Goal: Communication & Community: Connect with others

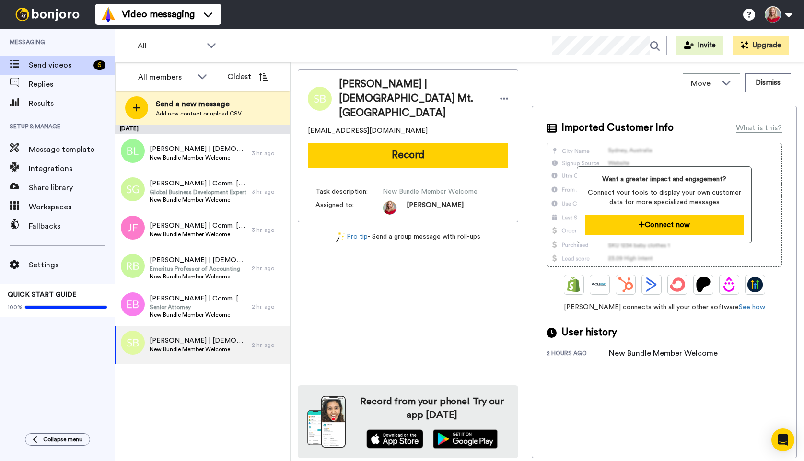
click at [654, 225] on button "Connect now" at bounding box center [664, 225] width 159 height 21
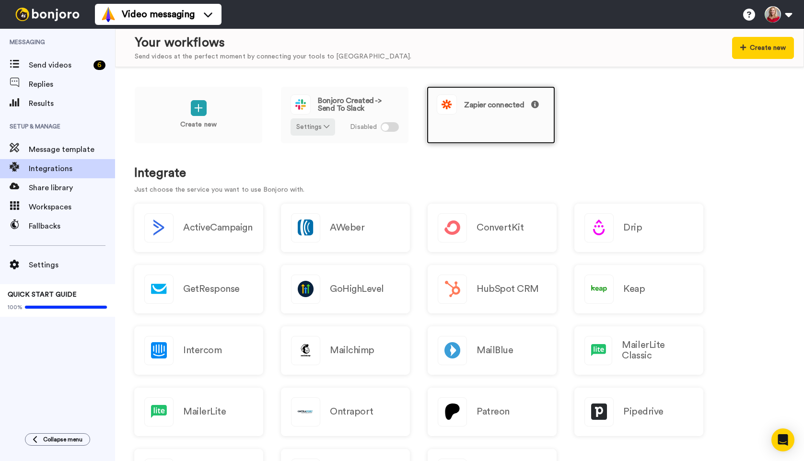
click at [515, 107] on span "Zapier connected" at bounding box center [501, 105] width 75 height 8
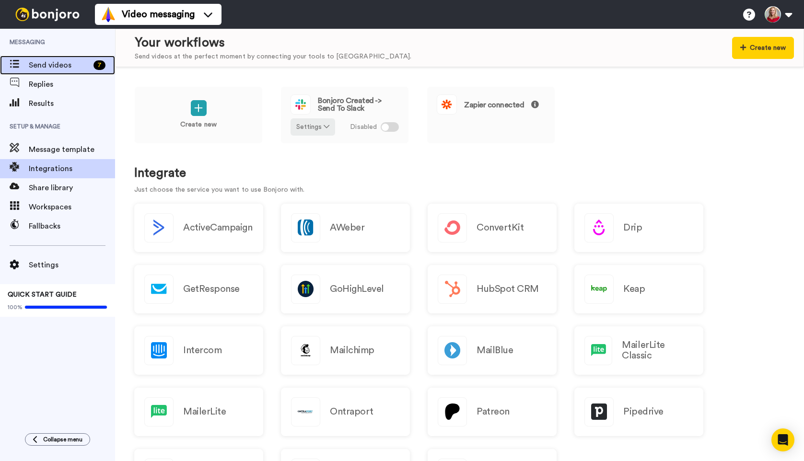
click at [38, 64] on span "Send videos" at bounding box center [59, 65] width 61 height 12
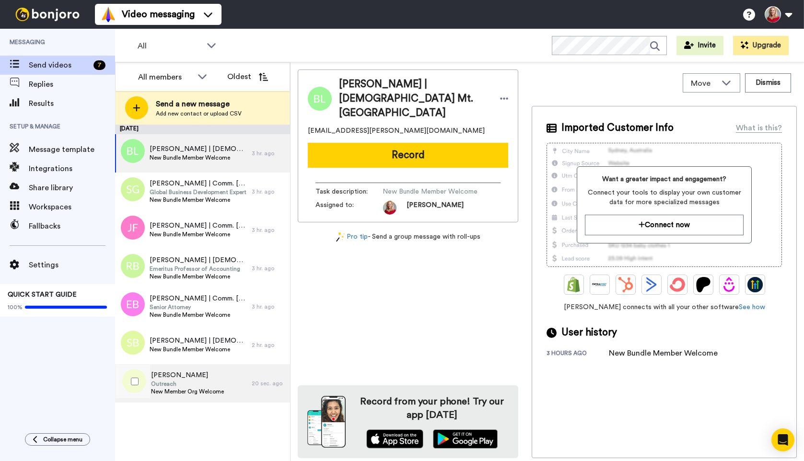
click at [164, 387] on span "Outreach" at bounding box center [187, 384] width 73 height 8
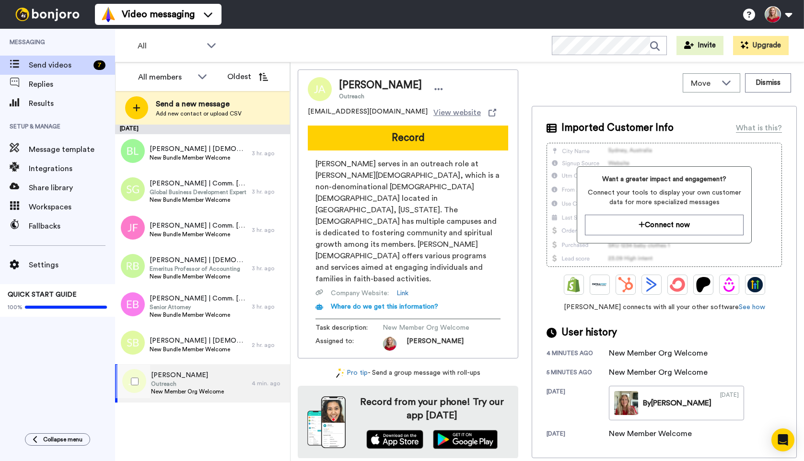
click at [209, 387] on span "Outreach" at bounding box center [187, 384] width 73 height 8
click at [435, 90] on icon at bounding box center [439, 89] width 9 height 10
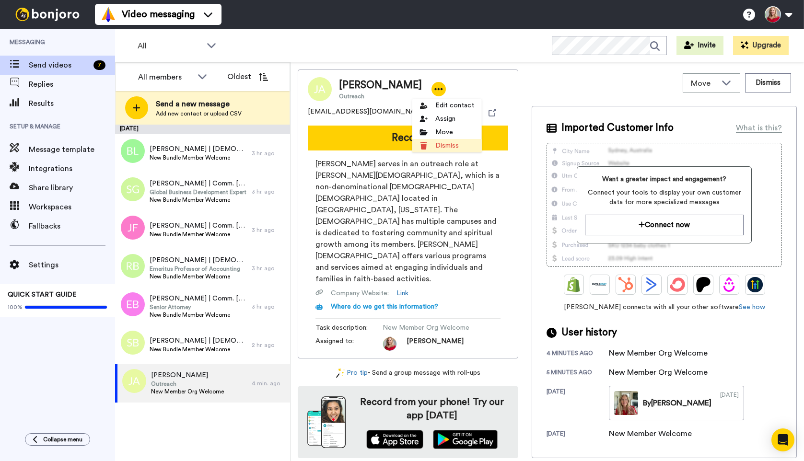
click at [435, 144] on li "Dismiss" at bounding box center [447, 145] width 70 height 13
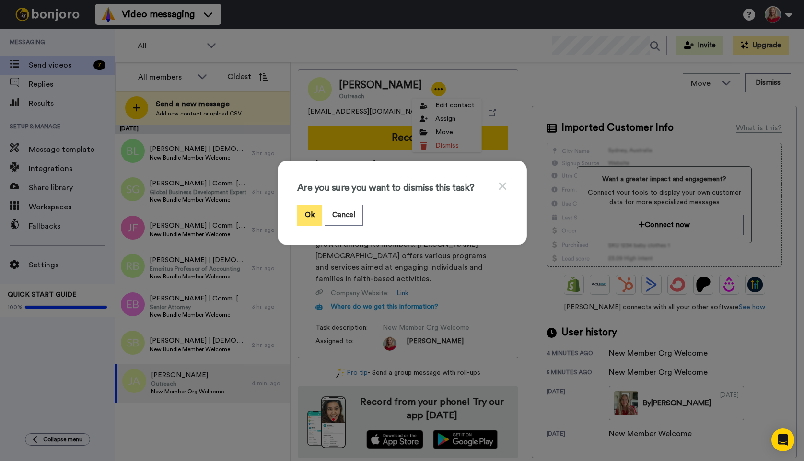
click at [301, 214] on button "Ok" at bounding box center [309, 215] width 25 height 21
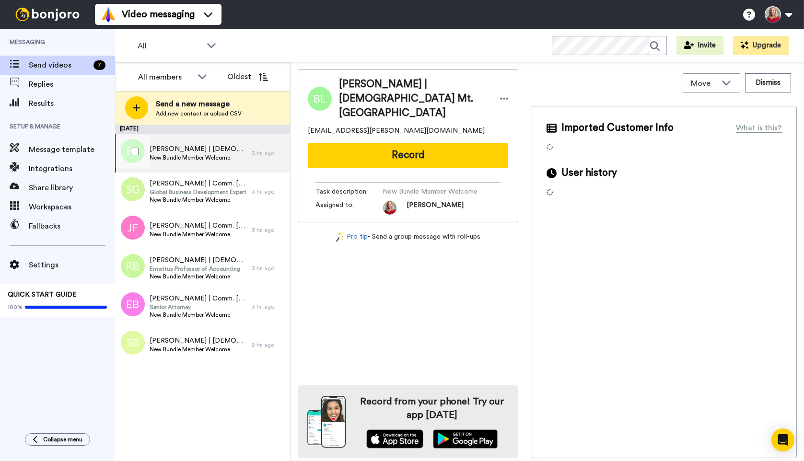
click at [183, 153] on span "Bill Lubanski | Comm Church Mt. Pleasant" at bounding box center [198, 149] width 97 height 10
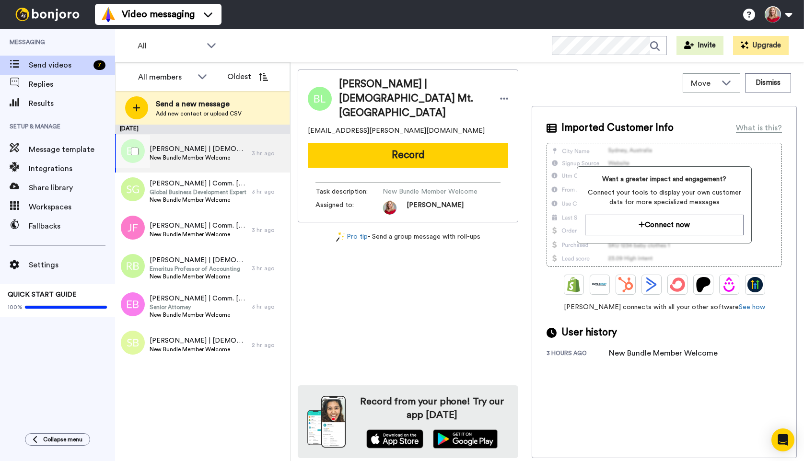
click at [183, 153] on span "Bill Lubanski | Comm Church Mt. Pleasant" at bounding box center [198, 149] width 97 height 10
click at [35, 63] on span "Send videos" at bounding box center [59, 65] width 61 height 12
click at [33, 205] on span "Workspaces" at bounding box center [72, 207] width 86 height 12
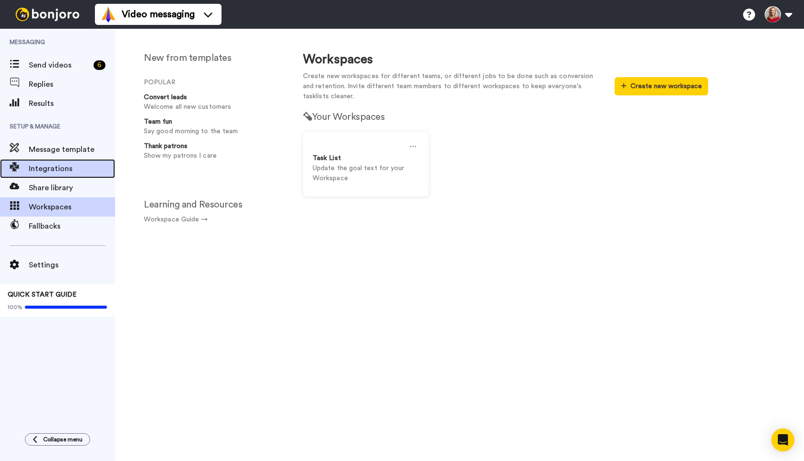
click at [39, 170] on span "Integrations" at bounding box center [72, 169] width 86 height 12
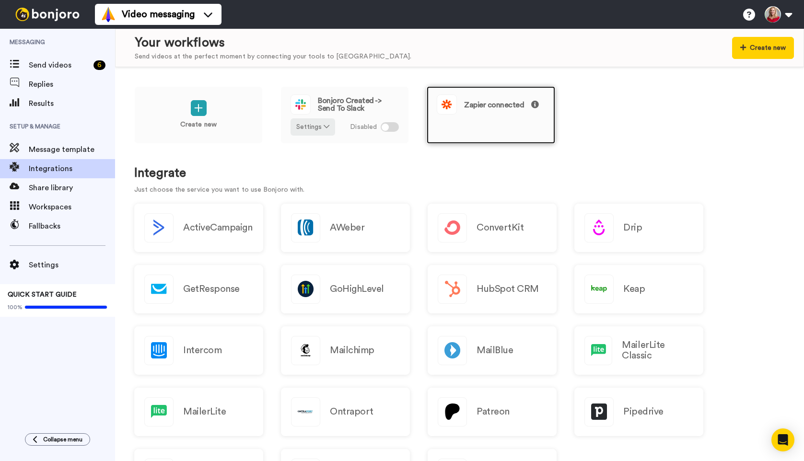
click at [487, 105] on span "Zapier connected" at bounding box center [501, 105] width 75 height 8
click at [498, 106] on span "Zapier connected" at bounding box center [501, 105] width 75 height 8
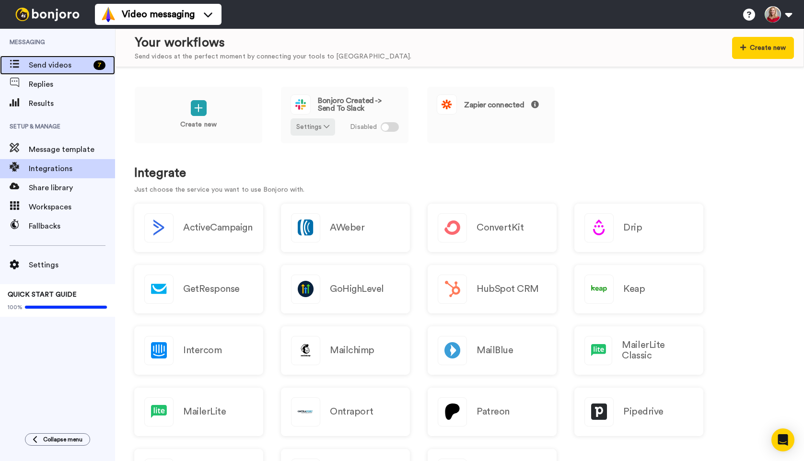
click at [35, 65] on span "Send videos" at bounding box center [59, 65] width 61 height 12
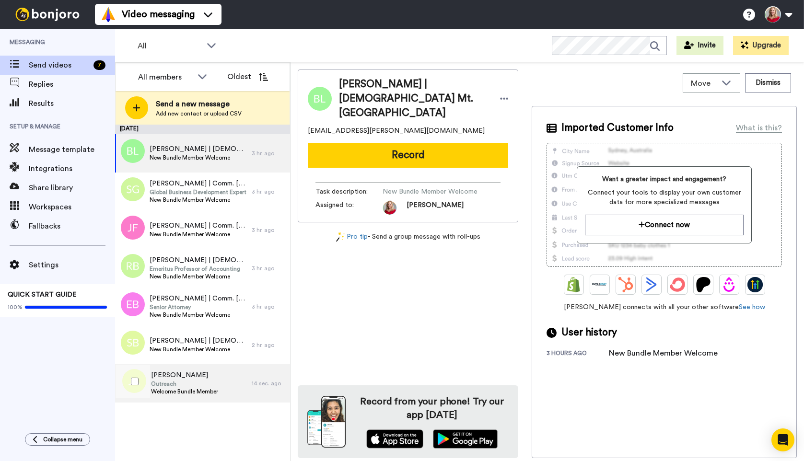
click at [189, 383] on span "Outreach" at bounding box center [184, 384] width 67 height 8
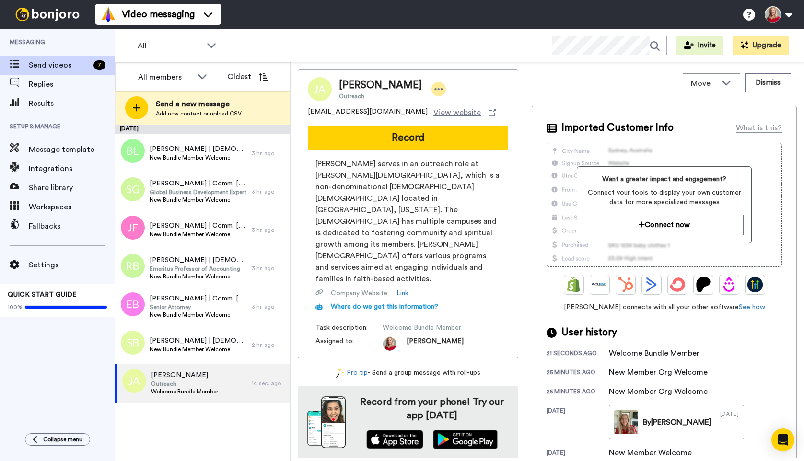
click at [435, 89] on icon at bounding box center [439, 89] width 9 height 10
click at [436, 141] on li "Dismiss" at bounding box center [447, 145] width 70 height 13
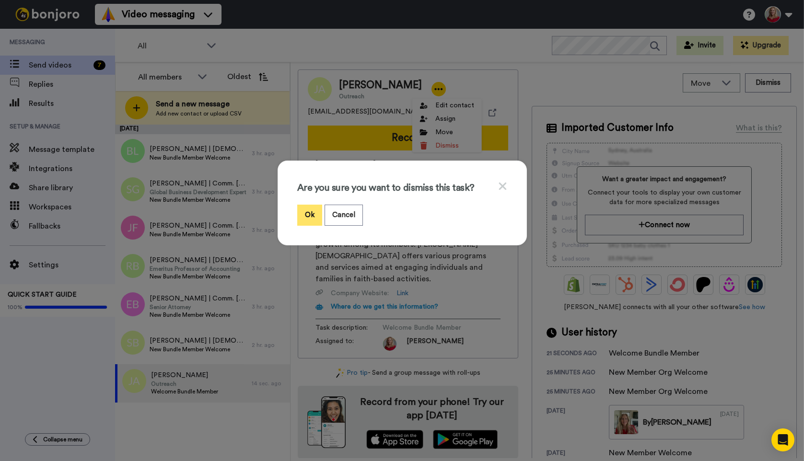
click at [298, 209] on button "Ok" at bounding box center [309, 215] width 25 height 21
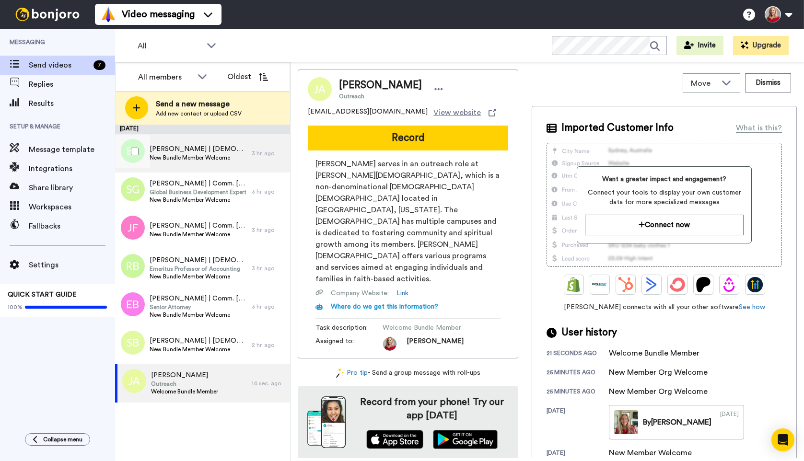
click at [152, 149] on span "Bill Lubanski | Comm Church Mt. Pleasant" at bounding box center [198, 149] width 97 height 10
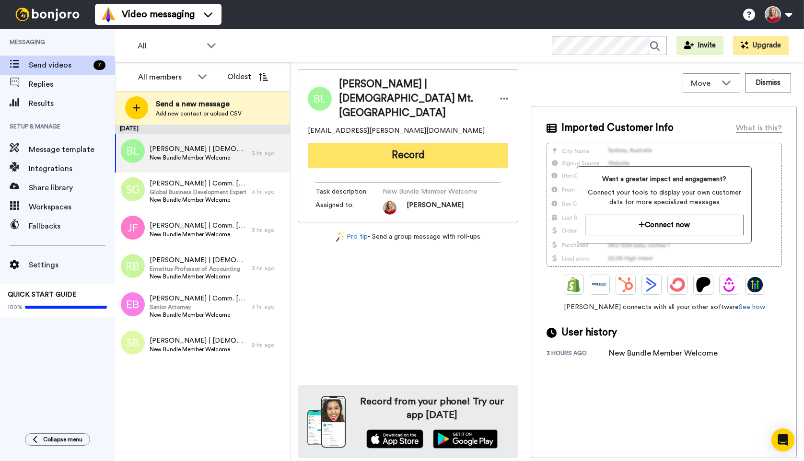
click at [423, 145] on button "Record" at bounding box center [408, 155] width 200 height 25
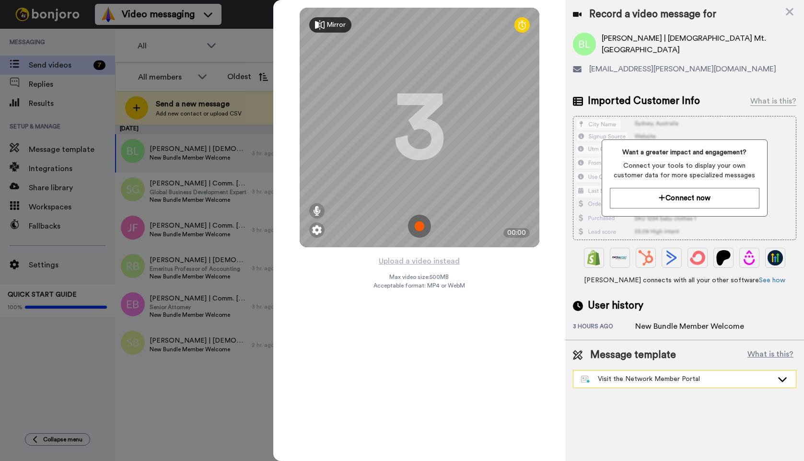
click at [782, 378] on icon at bounding box center [783, 380] width 12 height 10
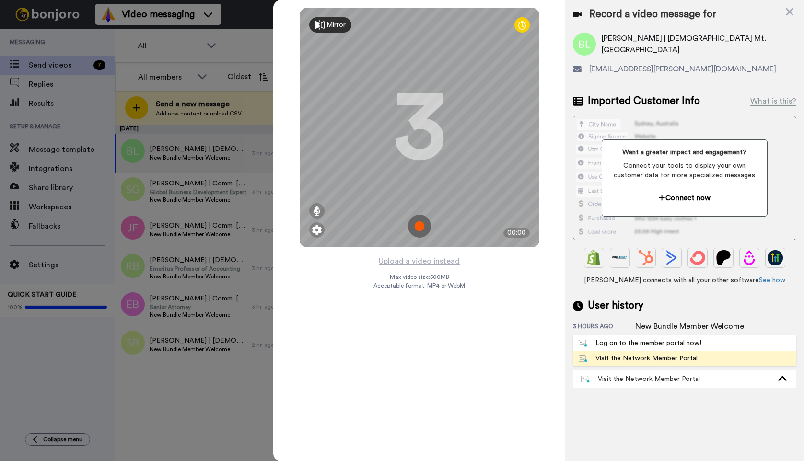
click at [781, 379] on icon at bounding box center [782, 379] width 9 height 5
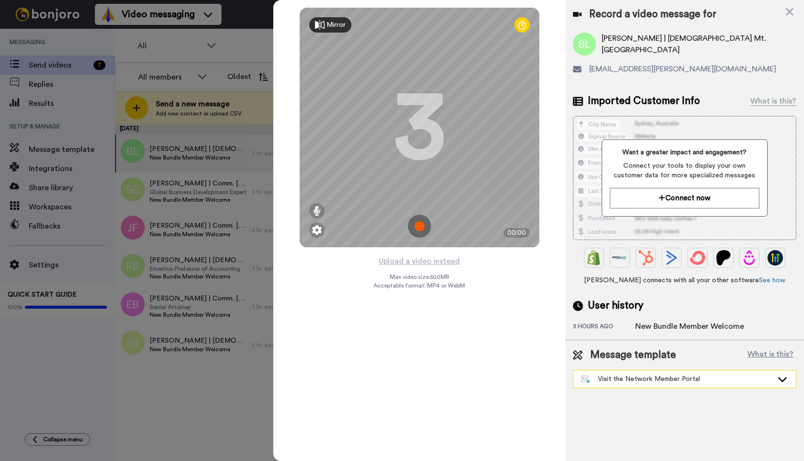
click at [656, 379] on div "Visit the Network Member Portal" at bounding box center [677, 380] width 192 height 10
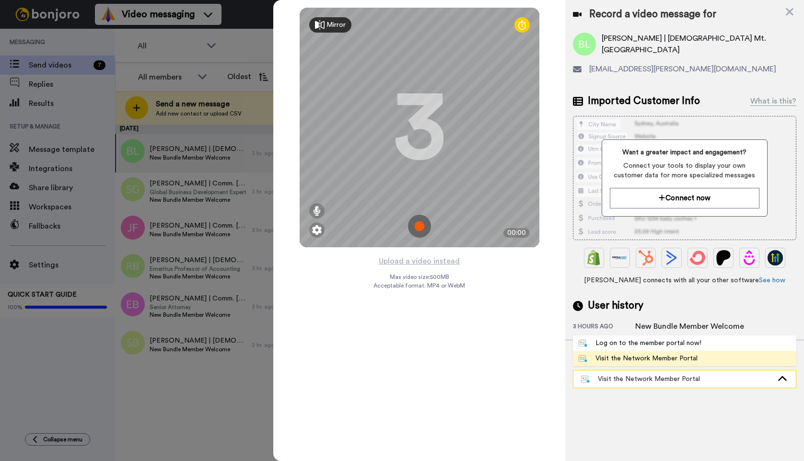
click at [656, 379] on div "Visit the Network Member Portal" at bounding box center [677, 380] width 192 height 10
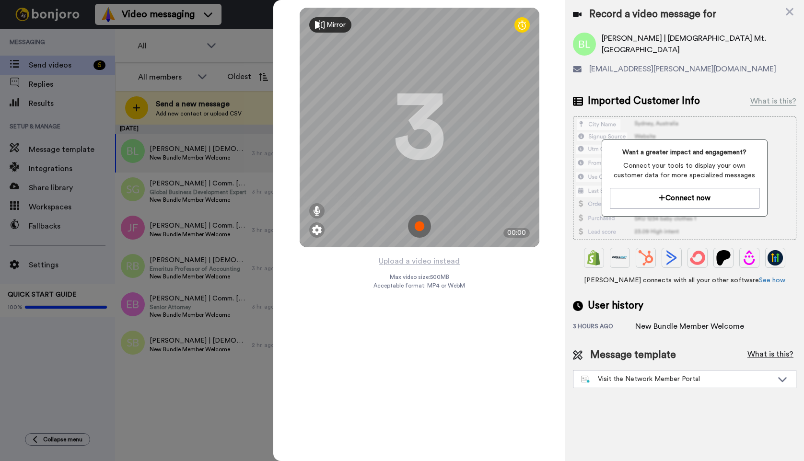
click at [762, 358] on button "What is this?" at bounding box center [771, 355] width 52 height 14
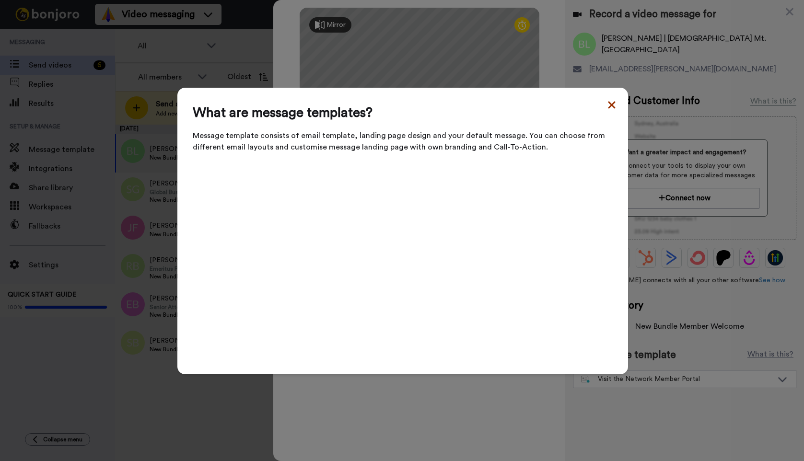
click at [610, 108] on icon at bounding box center [611, 104] width 7 height 7
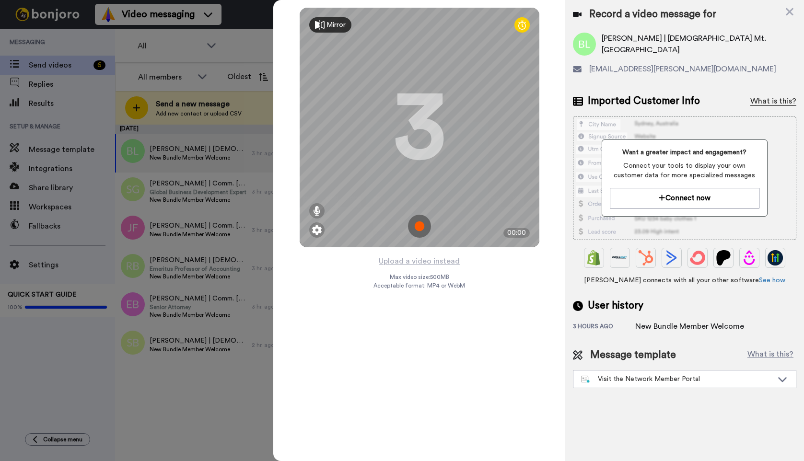
click at [768, 100] on div "What is this?" at bounding box center [774, 101] width 46 height 12
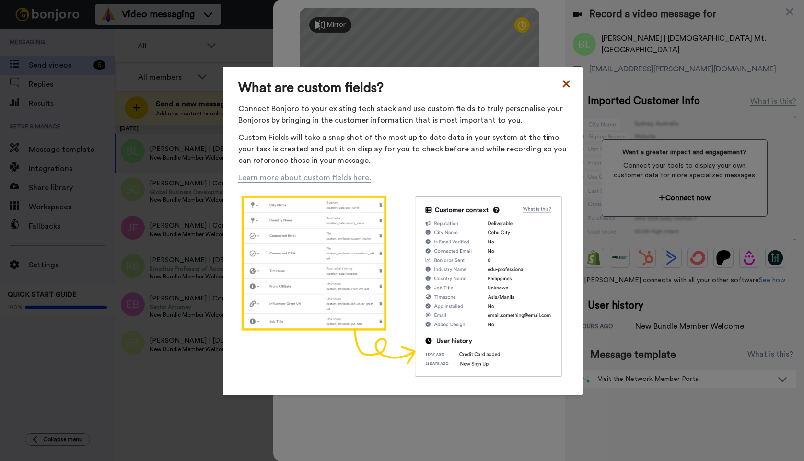
click at [563, 81] on icon at bounding box center [566, 84] width 7 height 7
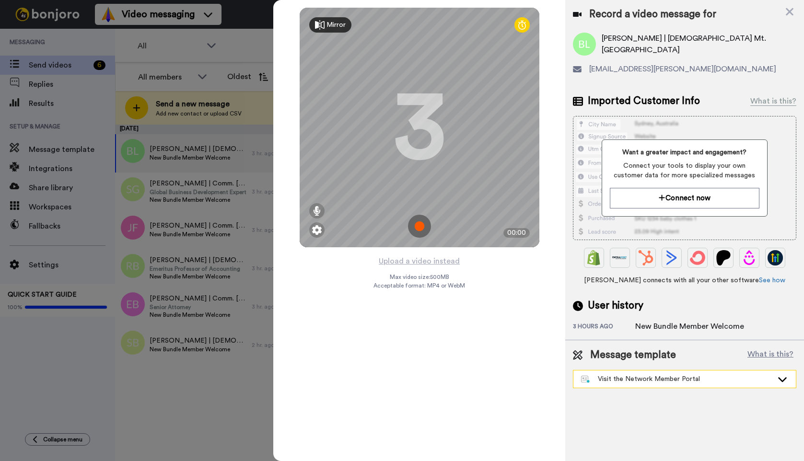
click at [584, 379] on img at bounding box center [585, 380] width 9 height 8
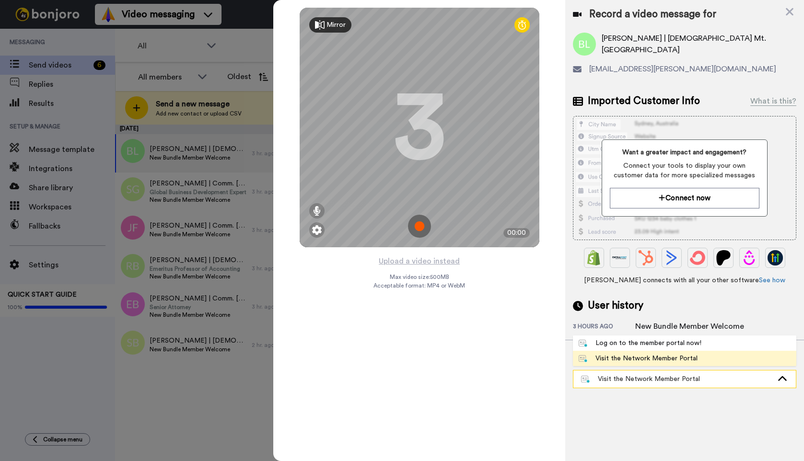
click at [619, 377] on div "Visit the Network Member Portal" at bounding box center [677, 380] width 192 height 10
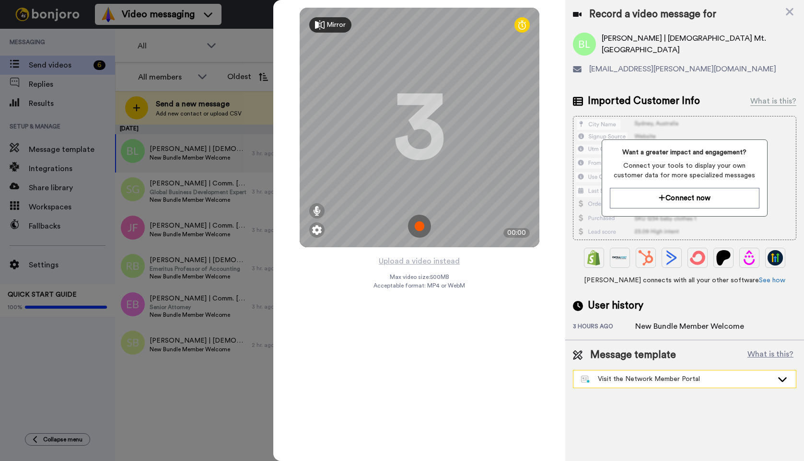
click at [785, 379] on icon at bounding box center [782, 380] width 9 height 5
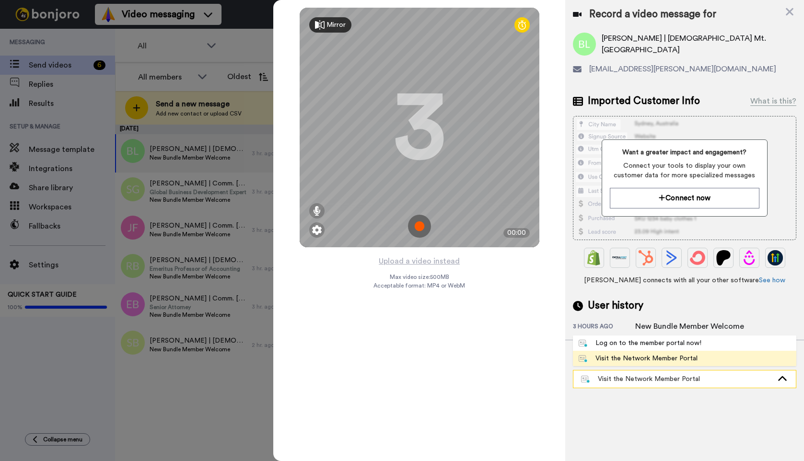
click at [683, 379] on div "Visit the Network Member Portal" at bounding box center [677, 380] width 192 height 10
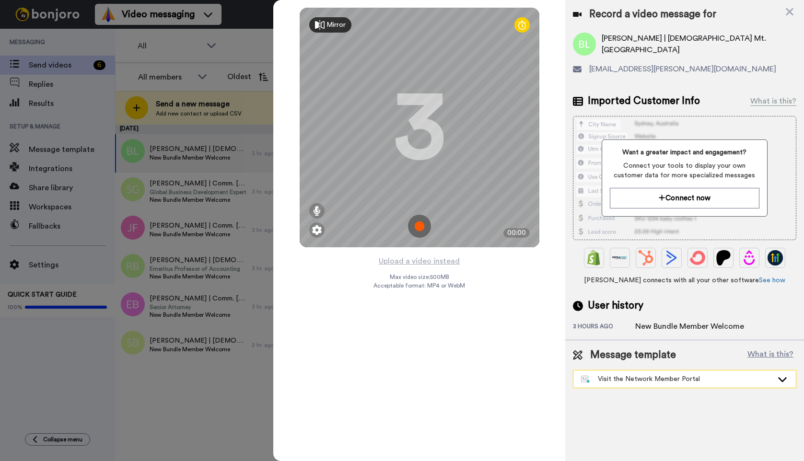
click at [587, 380] on img at bounding box center [585, 380] width 9 height 8
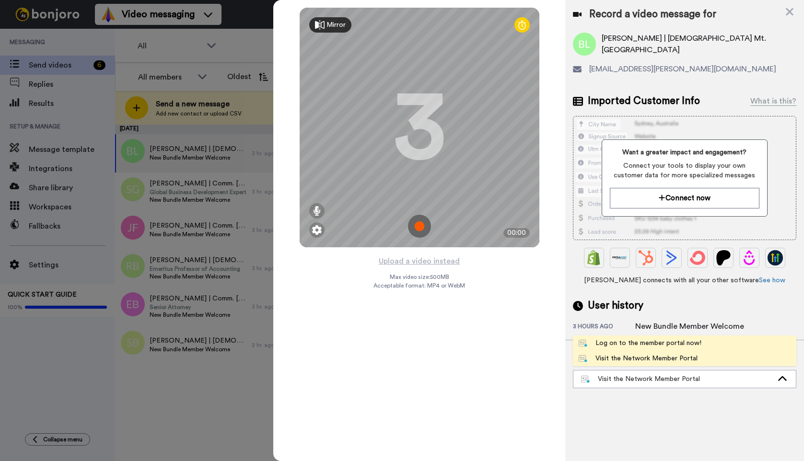
click at [639, 340] on div "Log on to the member portal now!" at bounding box center [640, 344] width 123 height 10
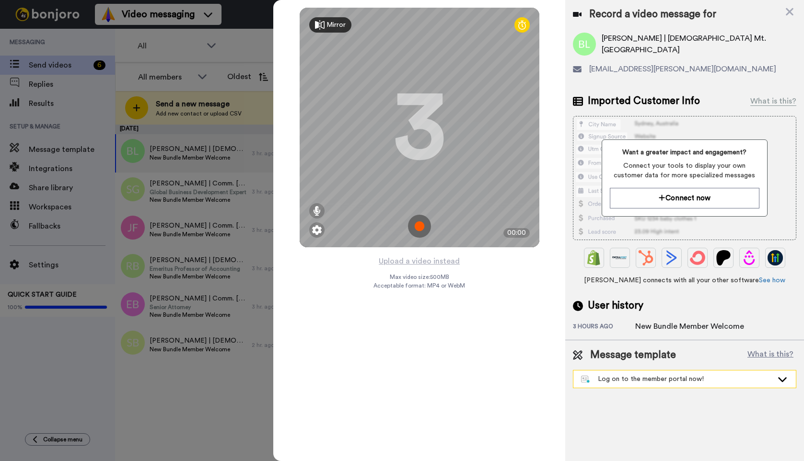
click at [684, 381] on div "Log on to the member portal now!" at bounding box center [677, 380] width 192 height 10
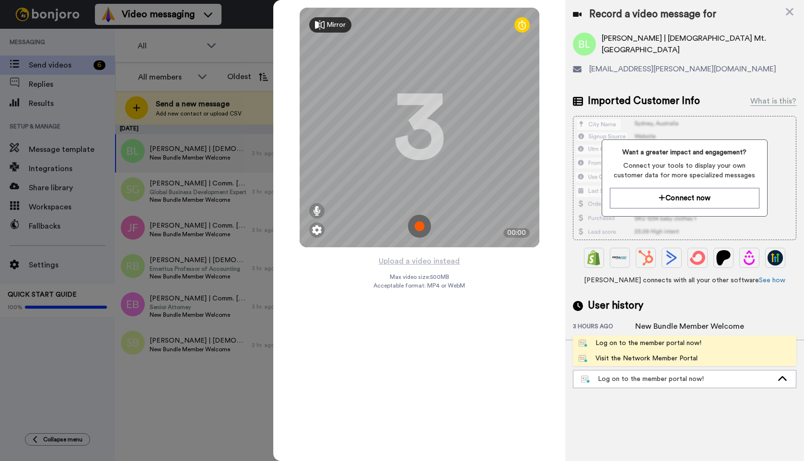
click at [646, 357] on div "Visit the Network Member Portal" at bounding box center [638, 359] width 119 height 10
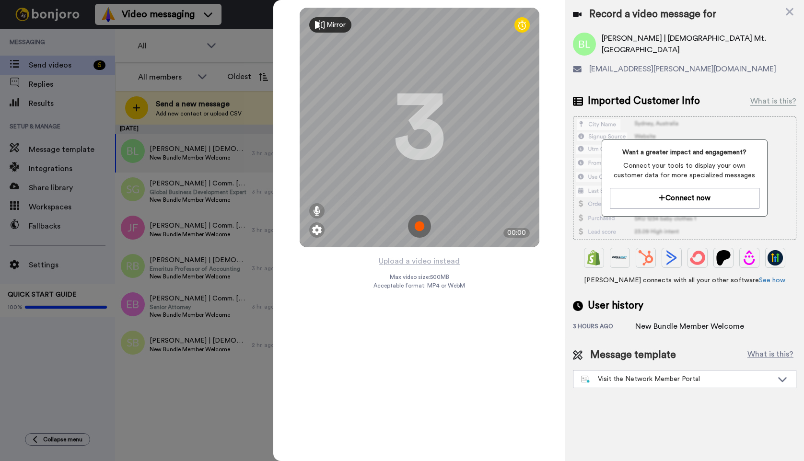
click at [397, 352] on div "Upload a video instead Max video size: 500 MB Acceptable format: MP4 or WebM" at bounding box center [420, 352] width 92 height 195
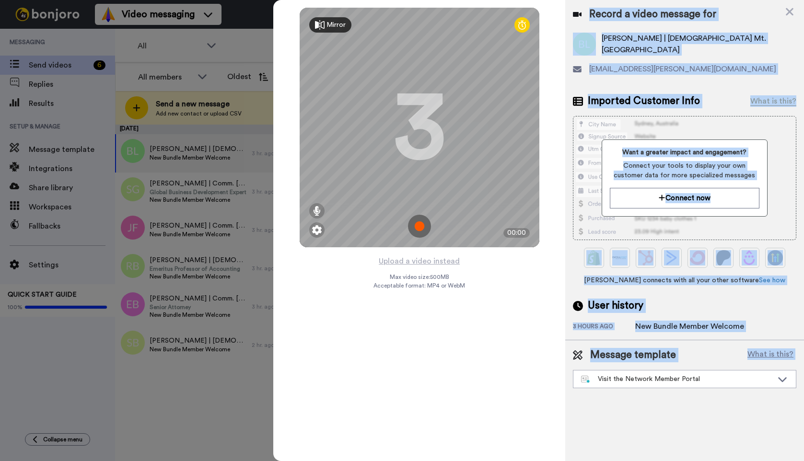
drag, startPoint x: 277, startPoint y: 459, endPoint x: 258, endPoint y: 400, distance: 61.6
click at [258, 400] on div "All members Oldest Send a new message Add new contact or upload CSV August 11 B…" at bounding box center [459, 278] width 689 height 433
drag, startPoint x: 418, startPoint y: 421, endPoint x: 517, endPoint y: 312, distance: 146.7
click at [419, 418] on div "Upload a video instead Max video size: 500 MB Acceptable format: MP4 or WebM" at bounding box center [420, 352] width 92 height 195
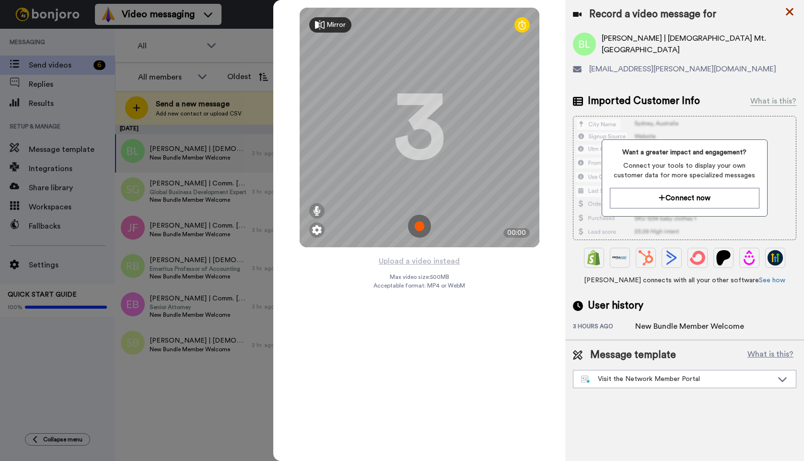
click at [789, 9] on icon at bounding box center [790, 12] width 10 height 12
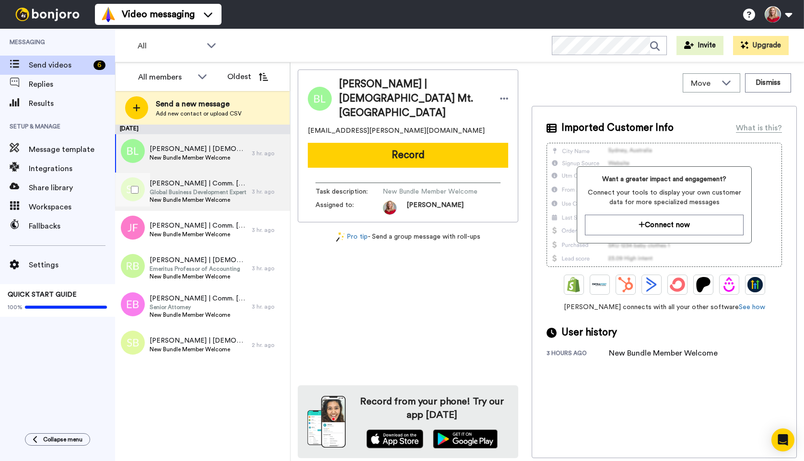
click at [177, 197] on span "New Bundle Member Welcome" at bounding box center [198, 200] width 97 height 8
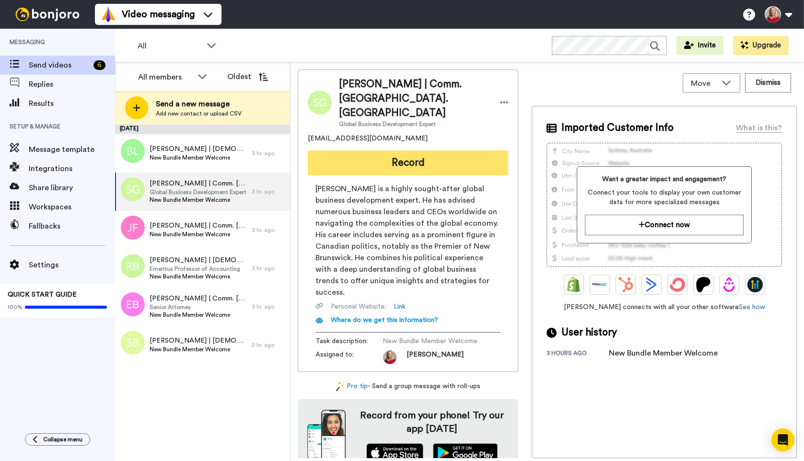
click at [419, 151] on button "Record" at bounding box center [408, 163] width 200 height 25
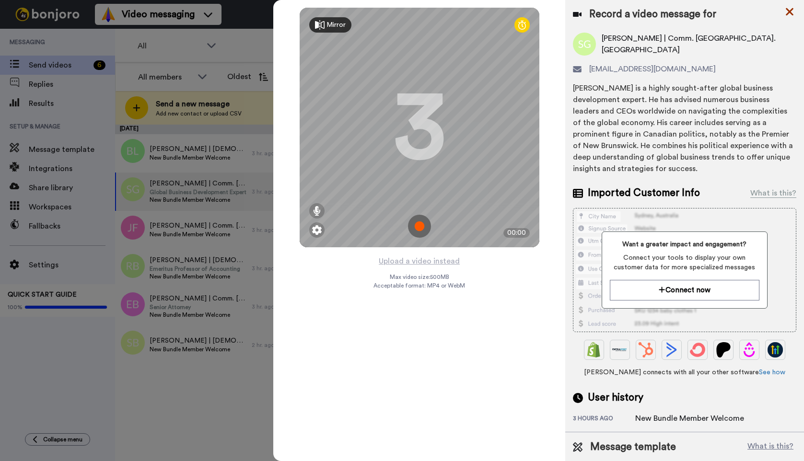
click at [790, 11] on icon at bounding box center [790, 12] width 8 height 8
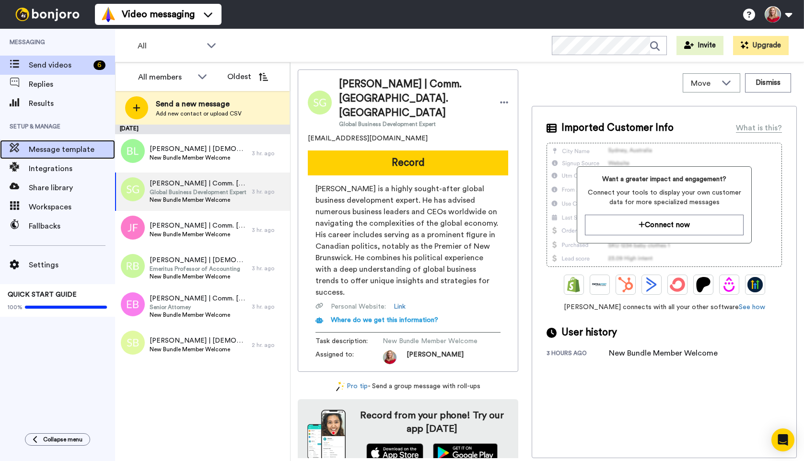
click at [64, 148] on span "Message template" at bounding box center [72, 150] width 86 height 12
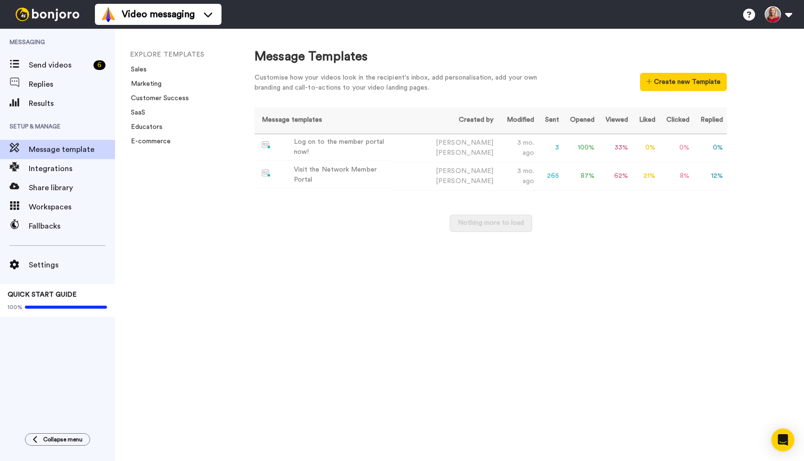
click at [647, 283] on div "Message Templates Customise how your videos look in the recipient's inbox, add …" at bounding box center [519, 245] width 569 height 433
click at [335, 175] on div "Visit the Network Member Portal" at bounding box center [341, 175] width 94 height 20
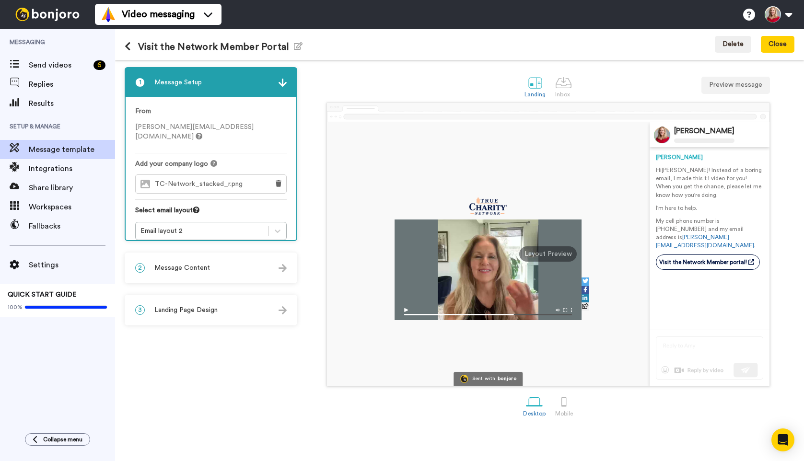
click at [199, 265] on span "Message Content" at bounding box center [182, 268] width 56 height 10
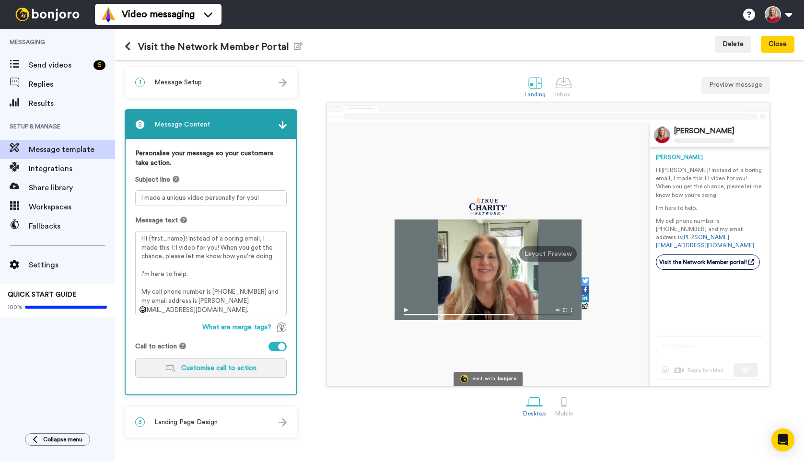
click at [206, 364] on button "Customise call to action" at bounding box center [211, 368] width 152 height 19
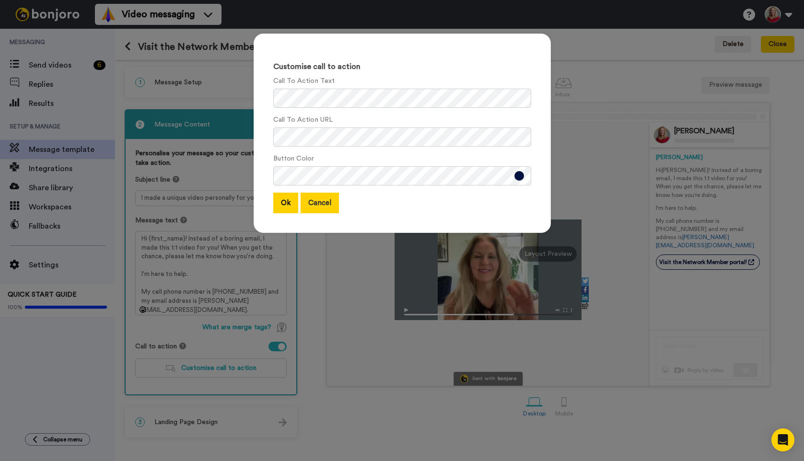
click at [323, 198] on button "Cancel" at bounding box center [320, 203] width 38 height 21
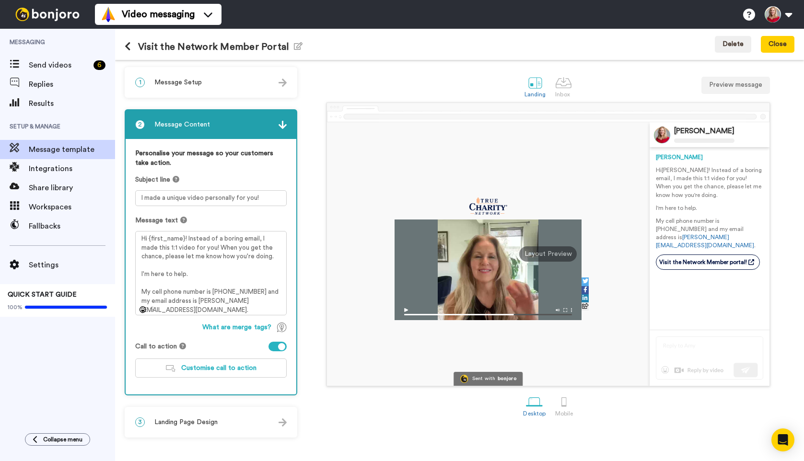
click at [189, 87] on span "Message Setup" at bounding box center [177, 83] width 47 height 10
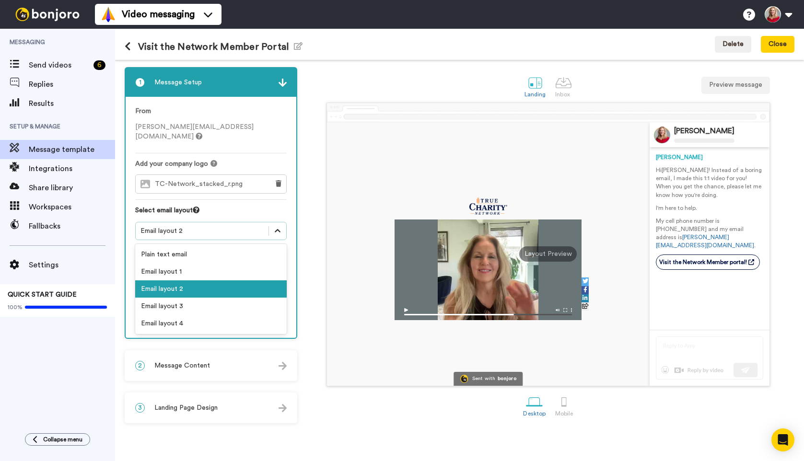
click at [275, 226] on icon at bounding box center [278, 231] width 10 height 10
click at [175, 298] on div "Email layout 3" at bounding box center [211, 306] width 152 height 17
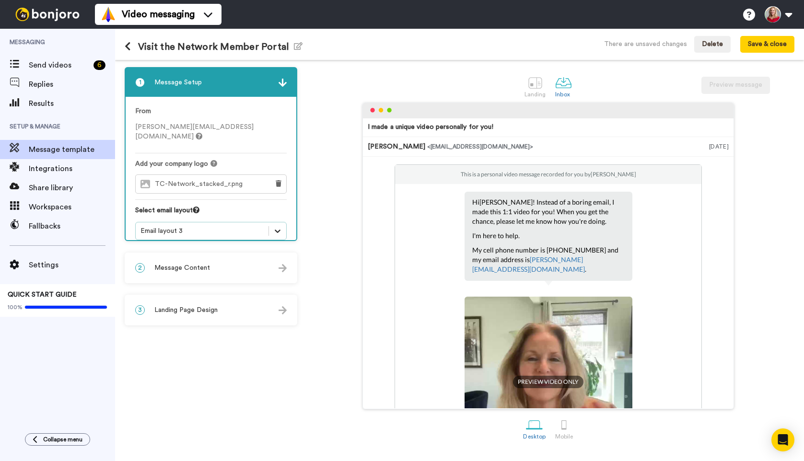
click at [277, 226] on icon at bounding box center [278, 231] width 10 height 10
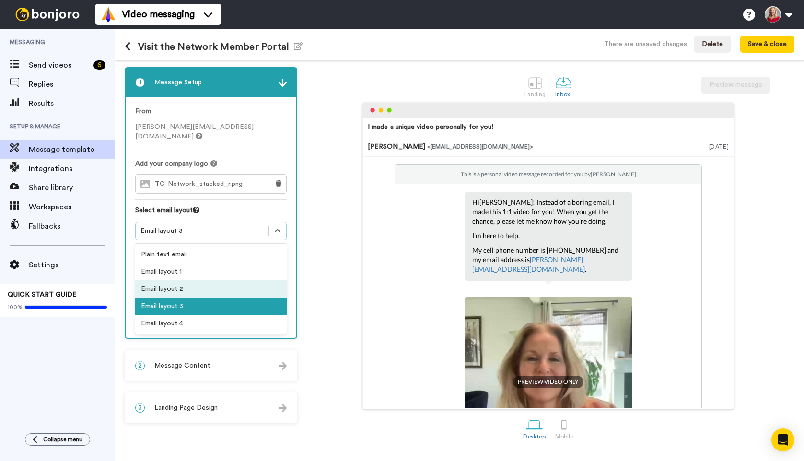
click at [183, 281] on div "Email layout 2" at bounding box center [211, 289] width 152 height 17
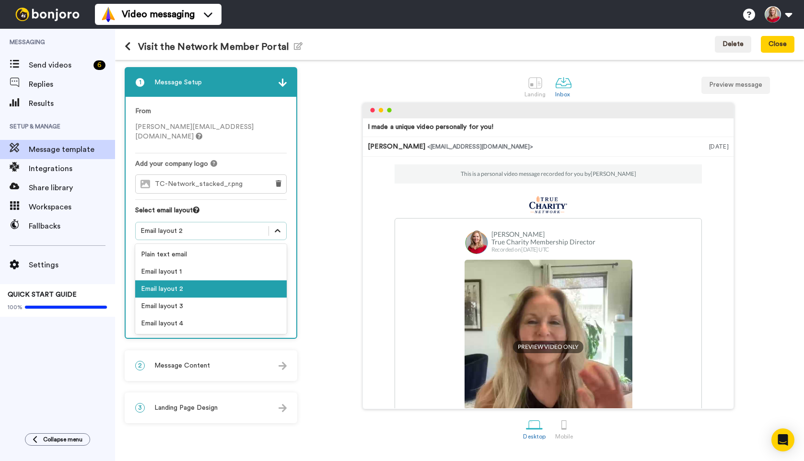
click at [277, 226] on icon at bounding box center [278, 231] width 10 height 10
click at [242, 263] on div "Email layout 1" at bounding box center [211, 271] width 152 height 17
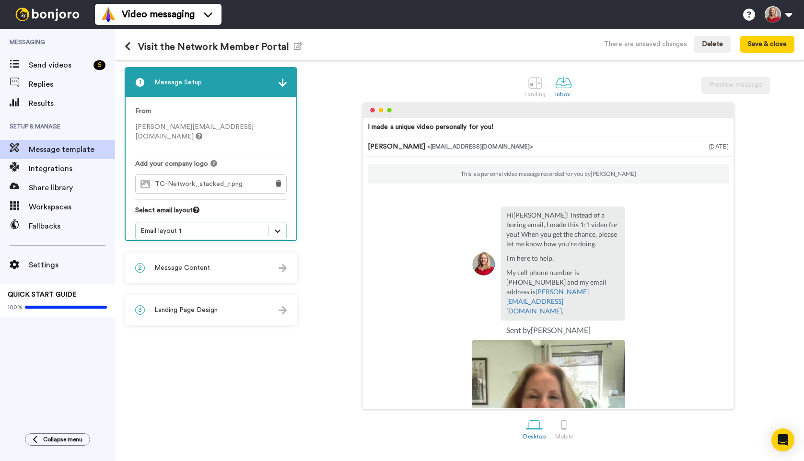
click at [276, 226] on icon at bounding box center [278, 231] width 10 height 10
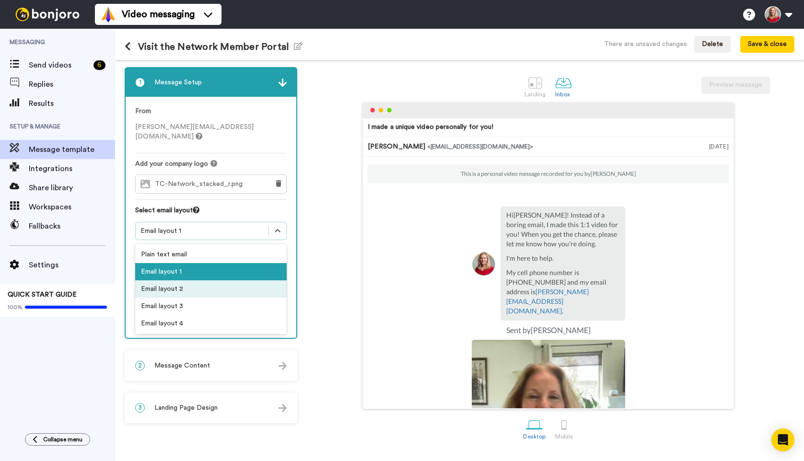
click at [196, 281] on div "Email layout 2" at bounding box center [211, 289] width 152 height 17
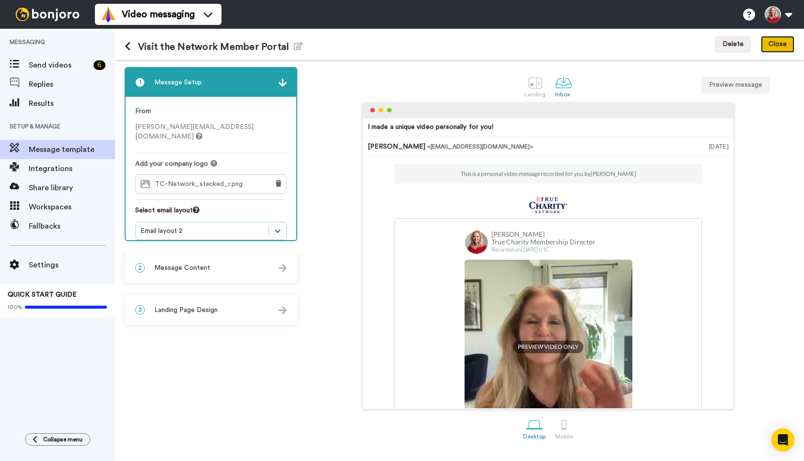
click at [786, 47] on button "Close" at bounding box center [778, 44] width 34 height 17
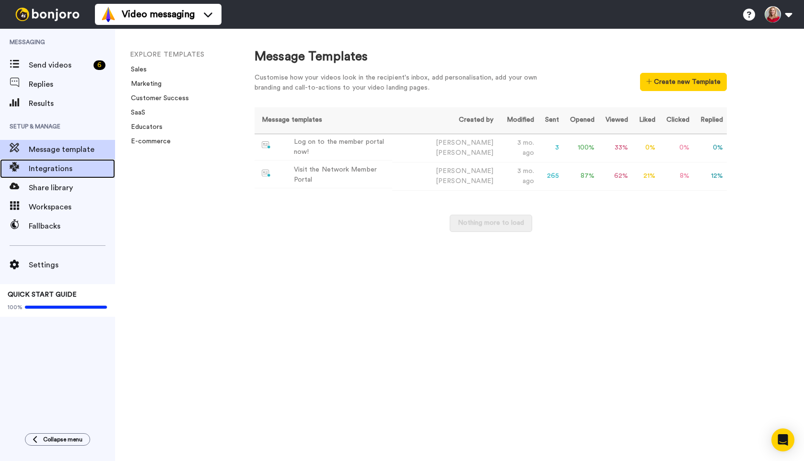
click at [51, 169] on span "Integrations" at bounding box center [72, 169] width 86 height 12
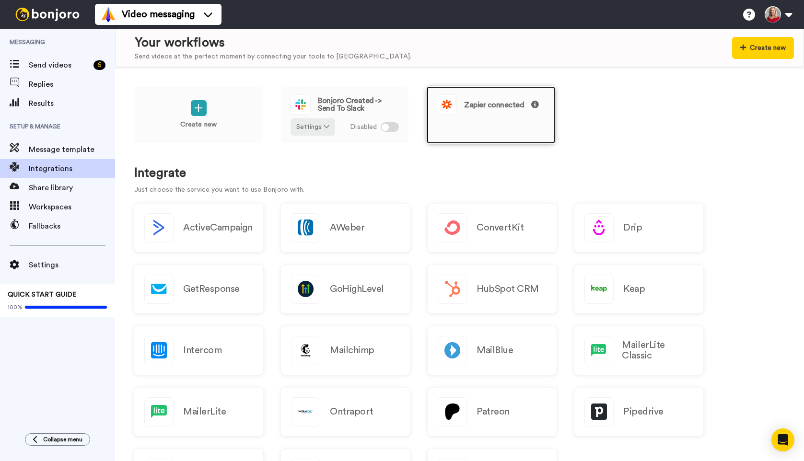
click at [493, 107] on span "Zapier connected" at bounding box center [501, 105] width 75 height 8
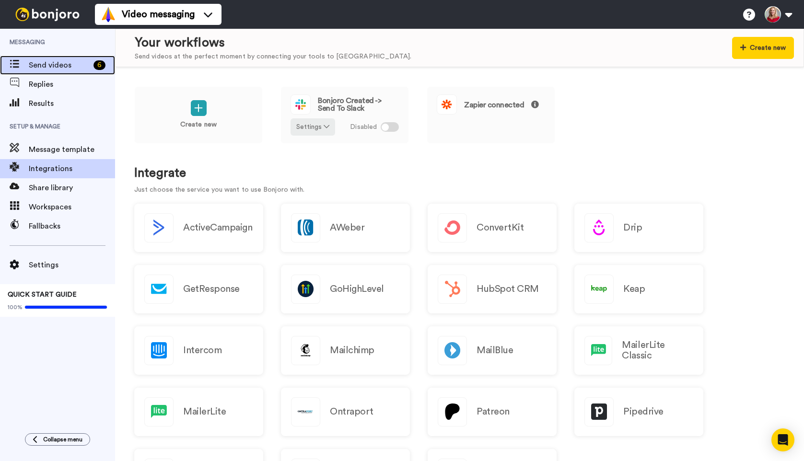
click at [49, 65] on span "Send videos" at bounding box center [59, 65] width 61 height 12
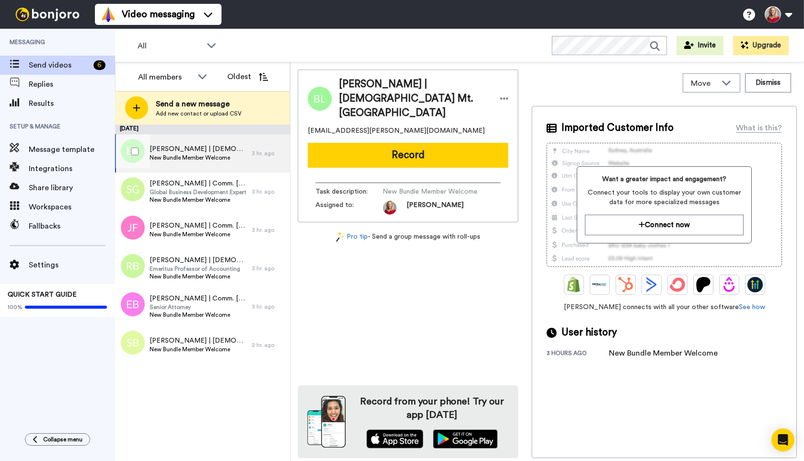
click at [168, 156] on span "New Bundle Member Welcome" at bounding box center [198, 158] width 97 height 8
